Goal: Information Seeking & Learning: Learn about a topic

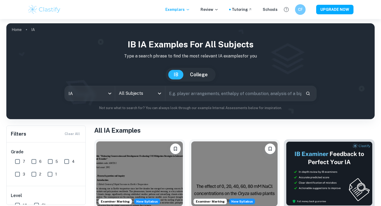
click at [205, 95] on input "text" at bounding box center [233, 93] width 136 height 15
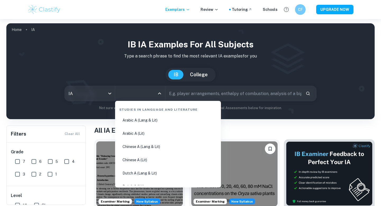
click at [150, 93] on input "All Subjects" at bounding box center [135, 93] width 37 height 10
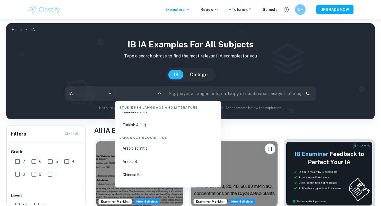
scroll to position [342, 0]
click at [83, 94] on body "We value your privacy We use cookies to enhance your browsing experience, serve…" at bounding box center [190, 122] width 381 height 206
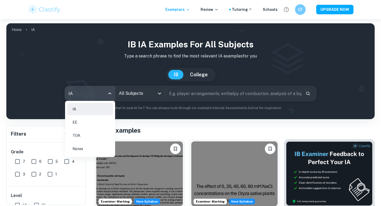
click at [94, 112] on li "IA" at bounding box center [90, 109] width 46 height 12
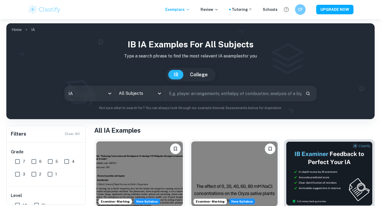
click at [229, 93] on input "text" at bounding box center [233, 93] width 136 height 15
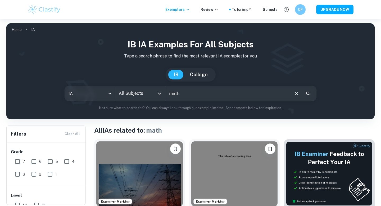
click at [187, 98] on input "math" at bounding box center [227, 93] width 124 height 15
type input "math ai"
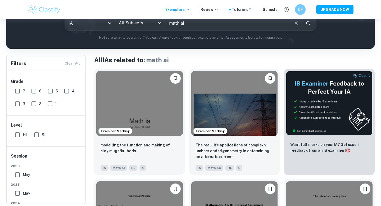
scroll to position [71, 0]
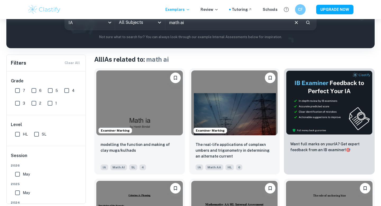
click at [17, 90] on input "7" at bounding box center [17, 90] width 11 height 11
checkbox input "true"
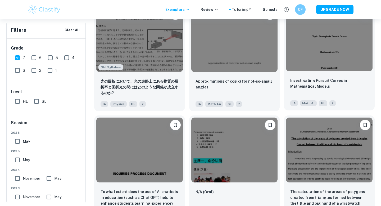
scroll to position [596, 0]
click at [235, 73] on div "Investigating Pursuit Curves in Mathematical Models IA Math AI HL 7" at bounding box center [329, 91] width 91 height 37
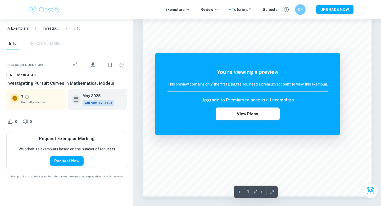
scroll to position [449, 0]
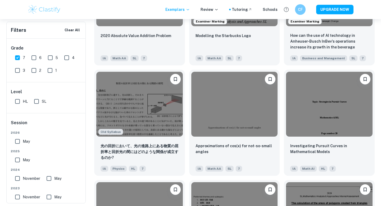
scroll to position [512, 0]
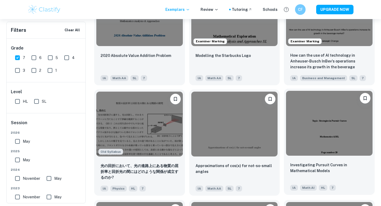
click at [235, 176] on span "Math AI" at bounding box center [308, 188] width 17 height 6
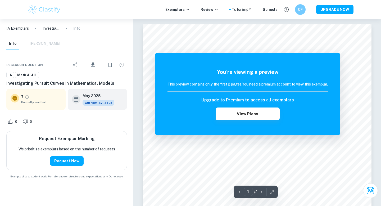
click at [66, 28] on ol "IA Exemplars Investigating Pursuit Curves in Mathematical Models Info" at bounding box center [43, 28] width 74 height 6
click at [76, 28] on p "Info" at bounding box center [76, 28] width 7 height 6
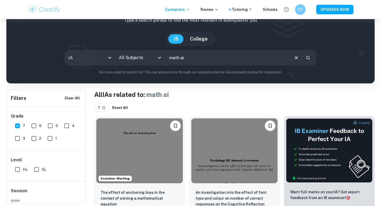
scroll to position [35, 0]
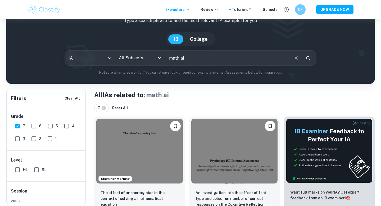
click at [150, 61] on input "All Subjects" at bounding box center [135, 58] width 37 height 10
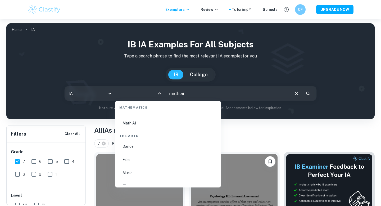
scroll to position [926, 0]
click at [135, 136] on li "Math AI" at bounding box center [168, 133] width 102 height 12
type input "Math AI"
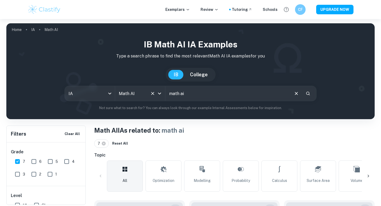
click at [162, 95] on div "IA ia All Subjects Math AI All Subjects math ai ​" at bounding box center [191, 93] width 252 height 15
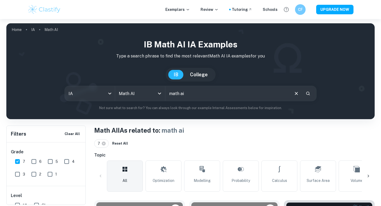
click at [235, 98] on div "math ai ​" at bounding box center [240, 93] width 151 height 15
click at [235, 92] on icon "Clear" at bounding box center [296, 93] width 6 height 6
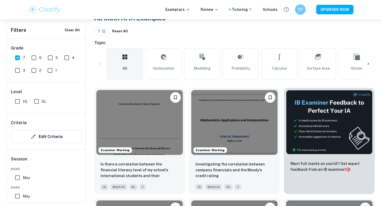
scroll to position [116, 0]
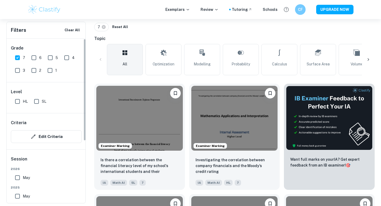
click at [18, 102] on input "HL" at bounding box center [17, 101] width 11 height 11
checkbox input "true"
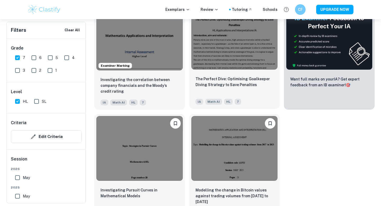
scroll to position [195, 0]
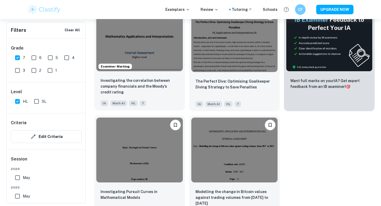
click at [148, 55] on img at bounding box center [139, 38] width 86 height 65
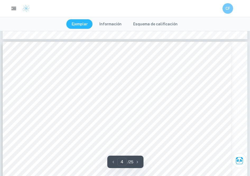
scroll to position [1116, 0]
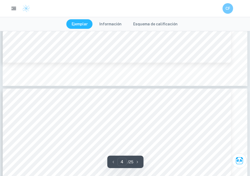
type input "3"
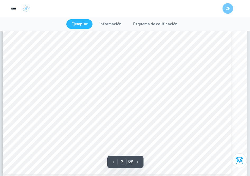
scroll to position [932, 0]
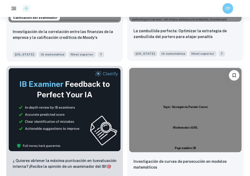
scroll to position [308, 0]
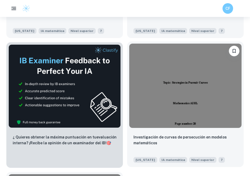
click at [191, 75] on img at bounding box center [185, 86] width 112 height 84
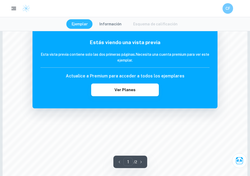
scroll to position [370, 0]
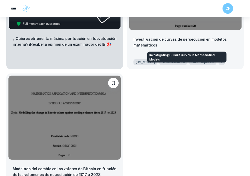
scroll to position [429, 0]
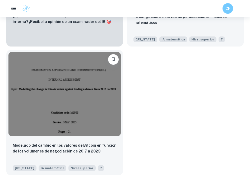
click at [89, 90] on img at bounding box center [64, 94] width 112 height 84
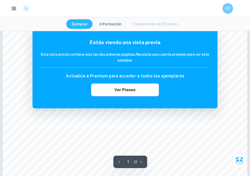
scroll to position [106, 0]
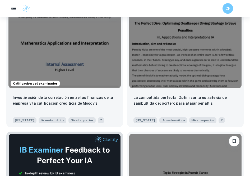
scroll to position [217, 0]
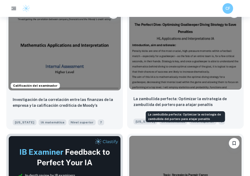
click at [143, 97] on font "La zambullida perfecta: Optimizar la estrategia de zambullida del portero para …" at bounding box center [180, 102] width 93 height 10
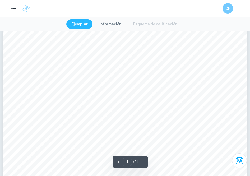
scroll to position [61, 0]
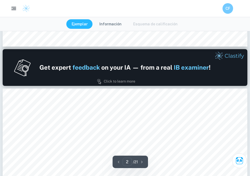
type input "1"
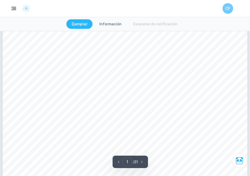
scroll to position [167, 0]
